Goal: Check status: Check status

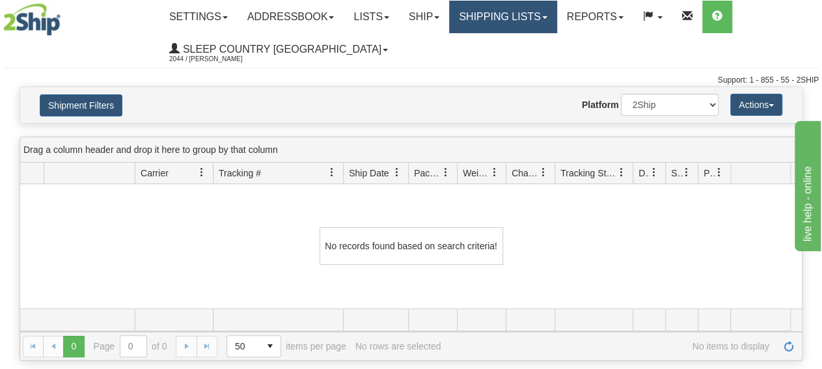
click at [511, 20] on link "Shipping lists" at bounding box center [502, 17] width 107 height 33
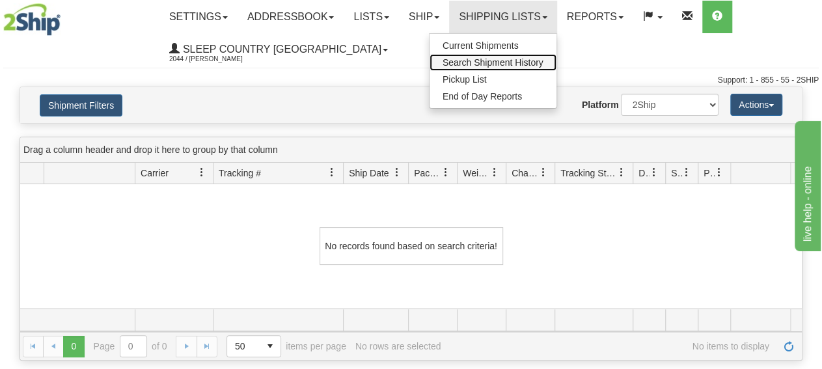
click at [507, 64] on span "Search Shipment History" at bounding box center [492, 62] width 101 height 10
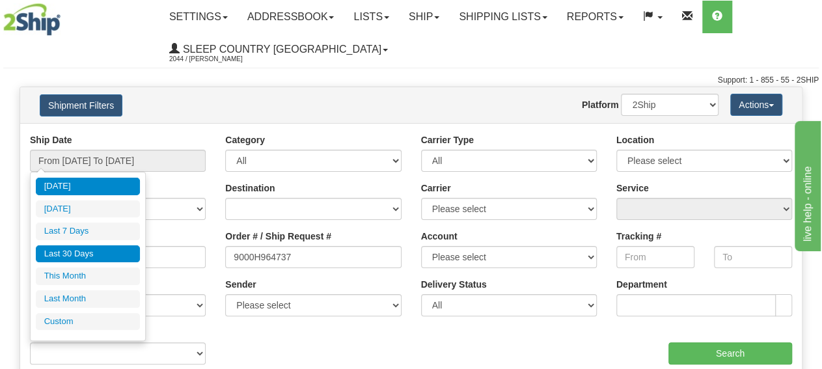
click at [105, 256] on li "Last 30 Days" at bounding box center [88, 254] width 104 height 18
type input "From [DATE] To [DATE]"
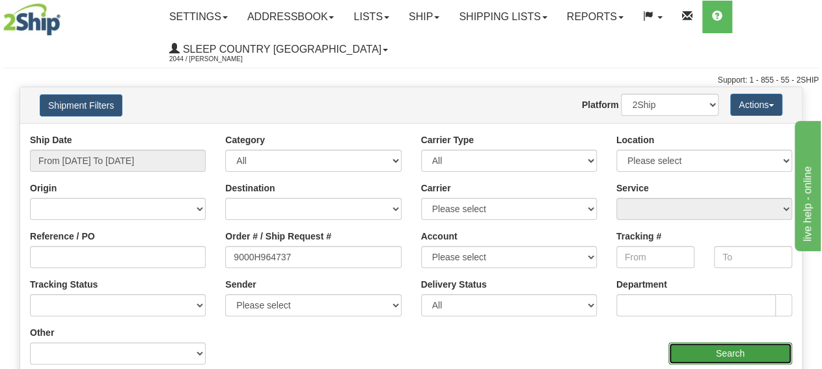
click at [742, 353] on input "Search" at bounding box center [730, 353] width 124 height 22
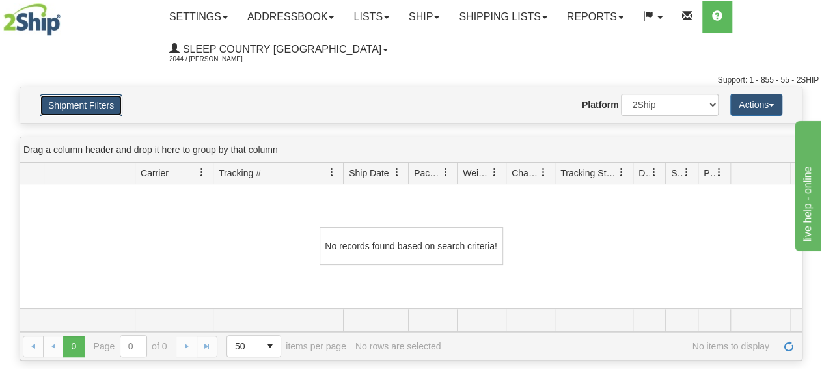
click at [73, 102] on button "Shipment Filters" at bounding box center [81, 105] width 83 height 22
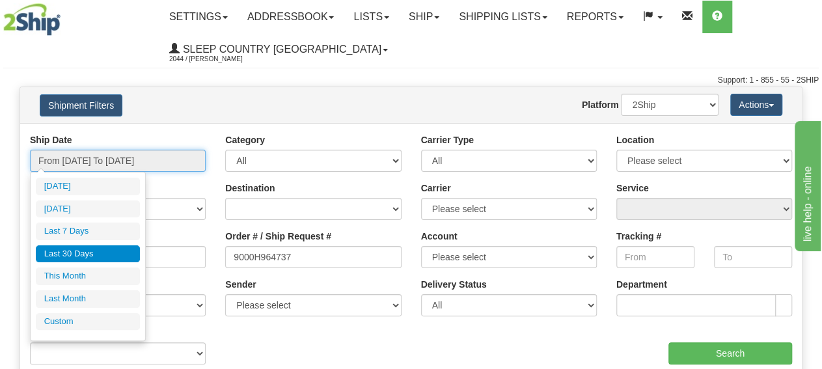
click at [111, 161] on input "From [DATE] To [DATE]" at bounding box center [118, 161] width 176 height 22
type input "[DATE]"
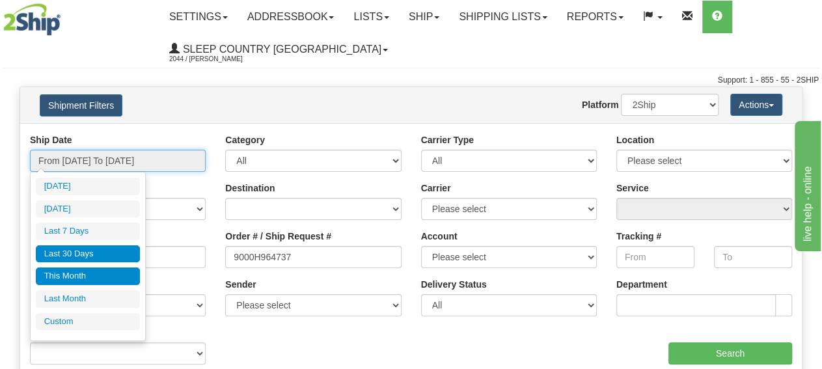
type input "[DATE]"
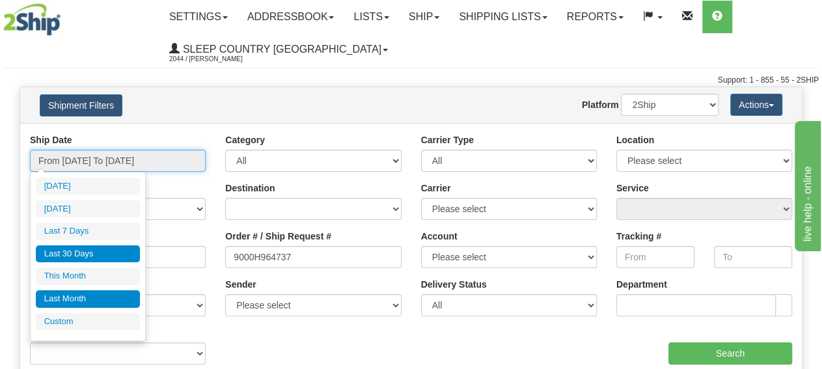
type input "[DATE]"
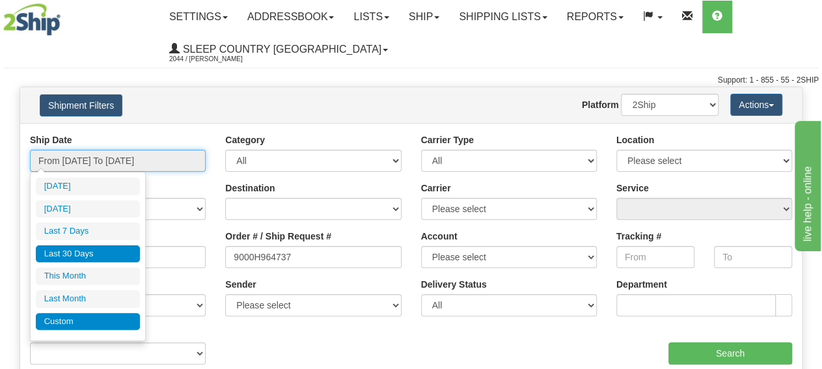
type input "[DATE]"
click at [88, 319] on li "Custom" at bounding box center [88, 322] width 104 height 18
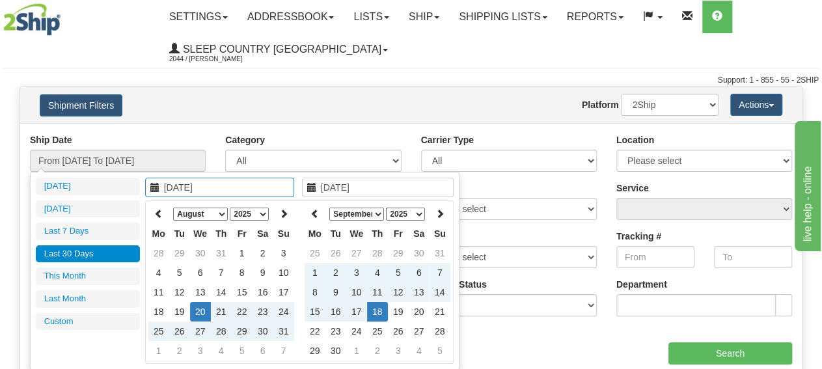
type input "[DATE]"
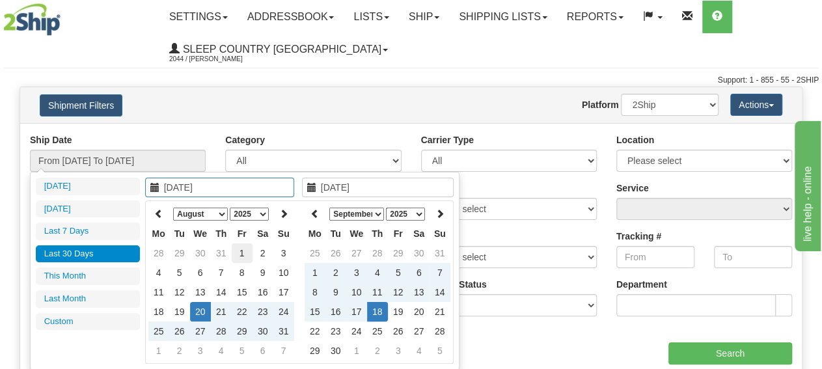
click at [240, 250] on td "1" at bounding box center [242, 253] width 21 height 20
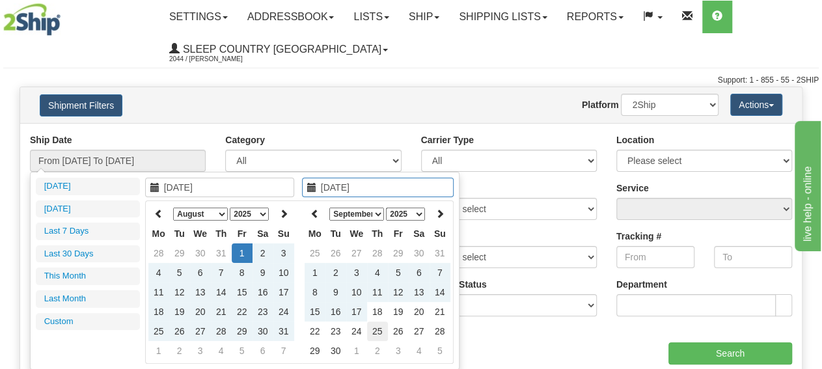
type input "[DATE]"
click at [375, 327] on td "25" at bounding box center [377, 331] width 21 height 20
type input "From [DATE] To [DATE]"
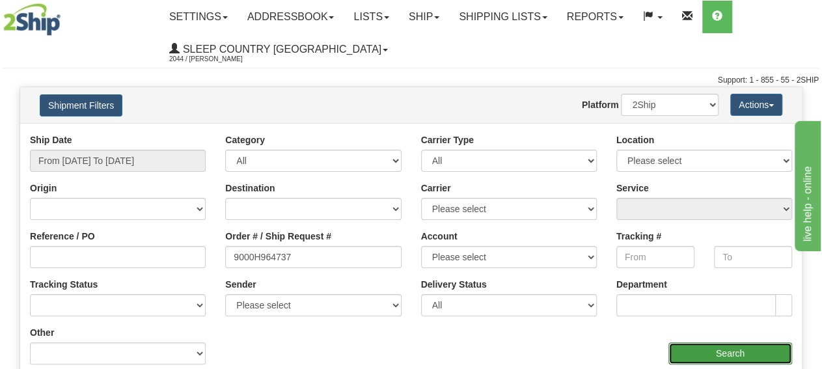
click at [746, 348] on input "Search" at bounding box center [730, 353] width 124 height 22
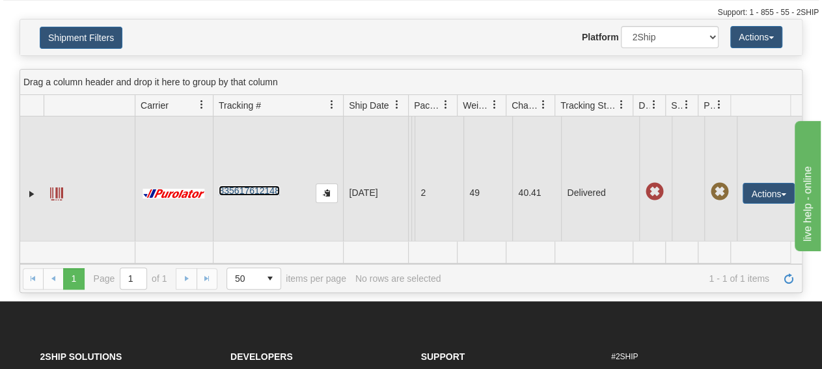
click at [257, 196] on link "335617612148" at bounding box center [249, 190] width 61 height 10
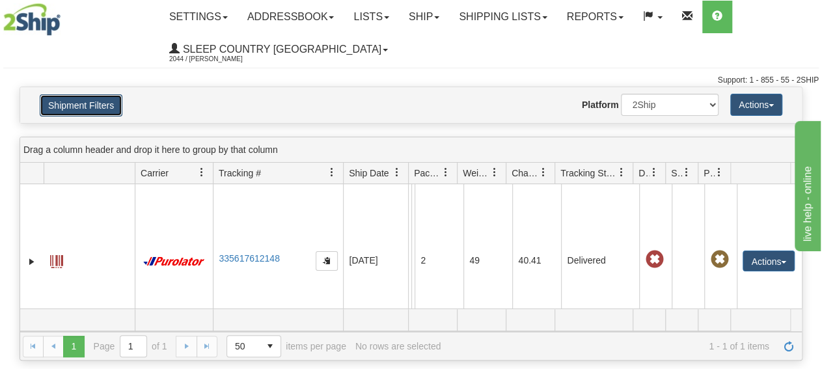
click at [88, 104] on button "Shipment Filters" at bounding box center [81, 105] width 83 height 22
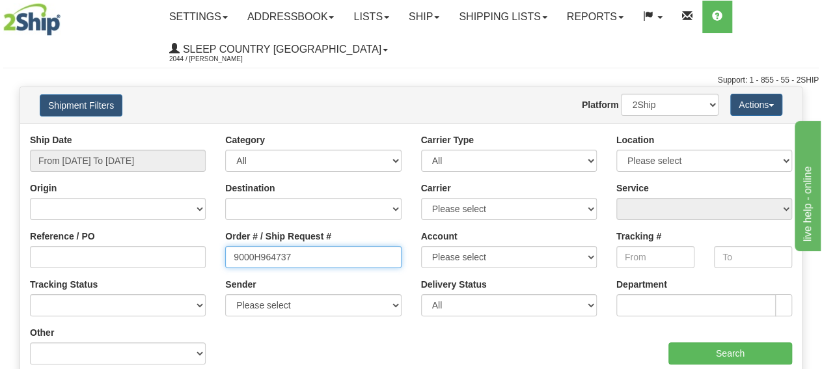
drag, startPoint x: 328, startPoint y: 260, endPoint x: 100, endPoint y: 237, distance: 229.5
click at [225, 246] on input "9000H964737" at bounding box center [313, 257] width 176 height 22
paste input "I005340"
type input "9000I005340"
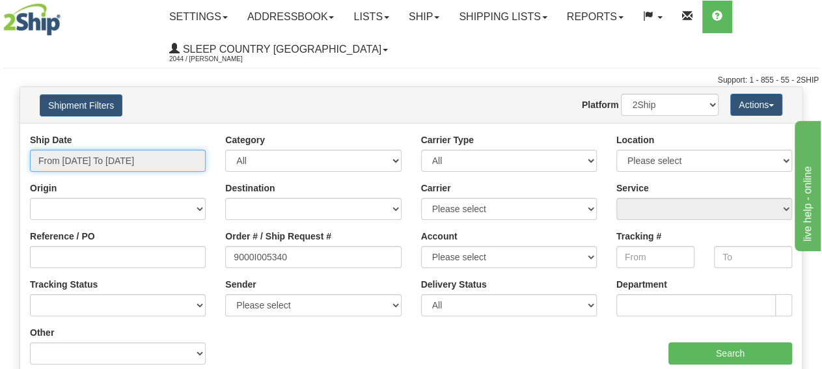
click at [154, 163] on input "From [DATE] To [DATE]" at bounding box center [118, 161] width 176 height 22
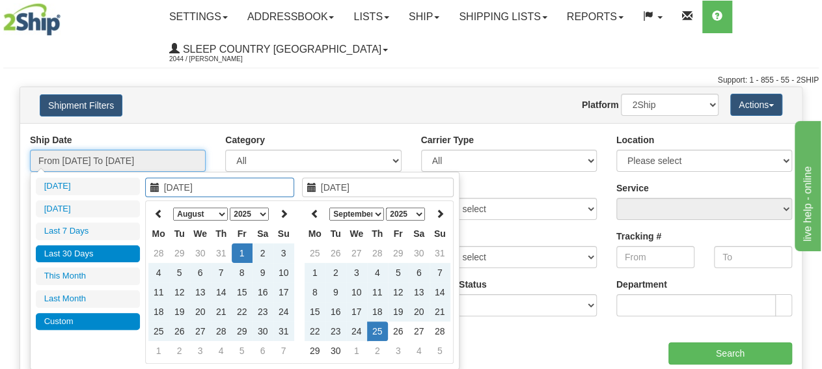
type input "[DATE]"
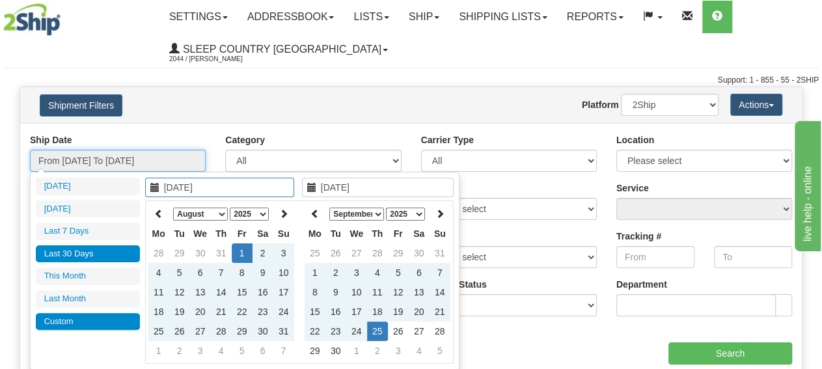
type input "[DATE]"
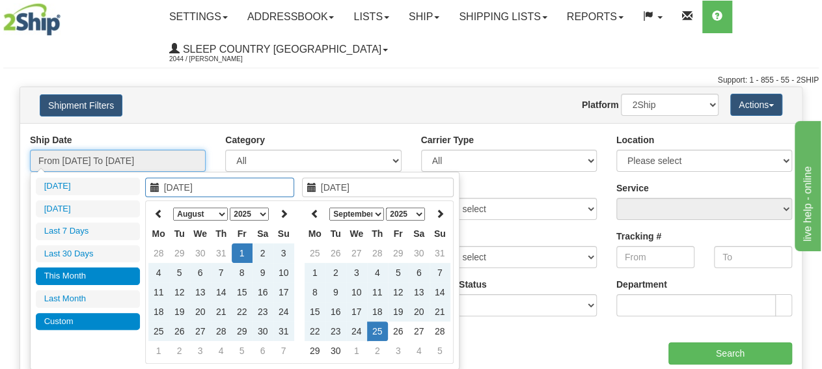
type input "[DATE]"
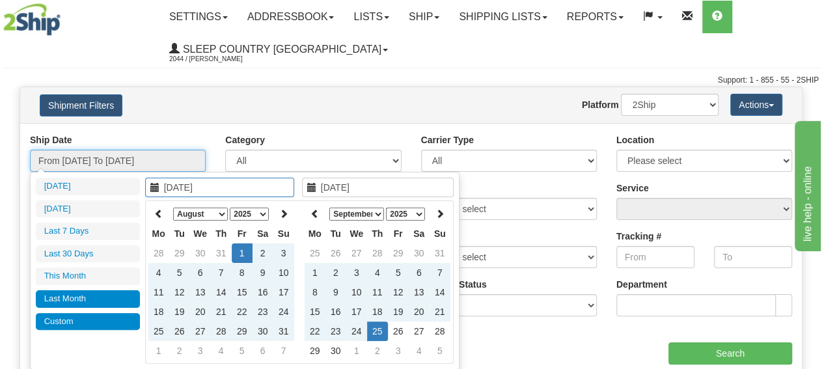
type input "[DATE]"
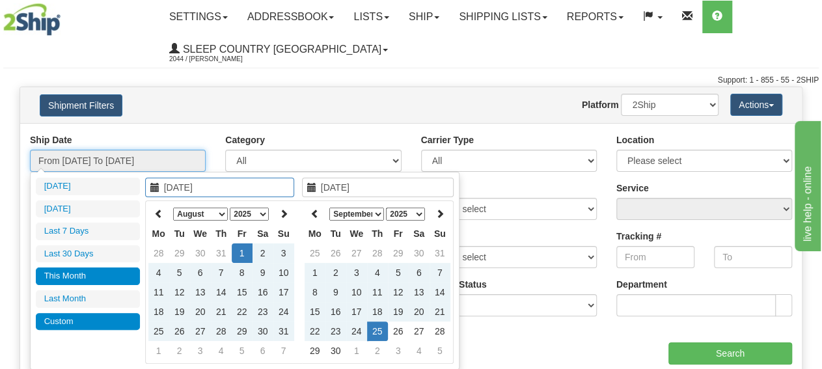
type input "[DATE]"
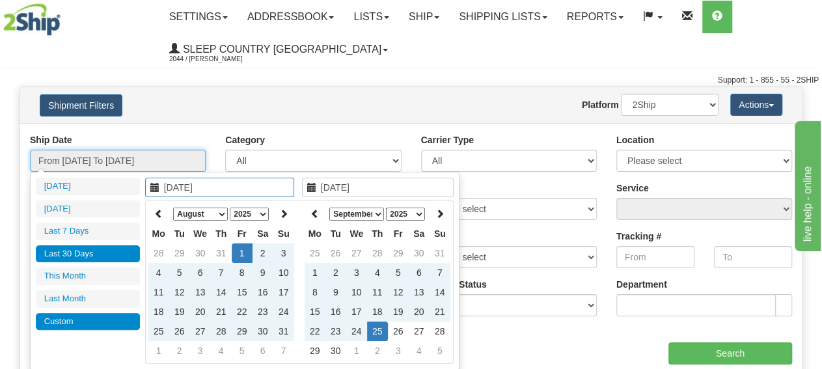
type input "[DATE]"
click at [104, 260] on li "Last 30 Days" at bounding box center [88, 254] width 104 height 18
type input "From [DATE] To [DATE]"
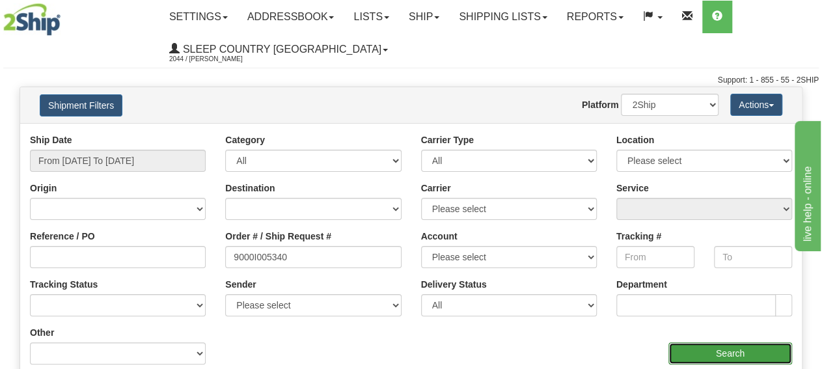
click at [725, 352] on input "Search" at bounding box center [730, 353] width 124 height 22
